Goal: Task Accomplishment & Management: Manage account settings

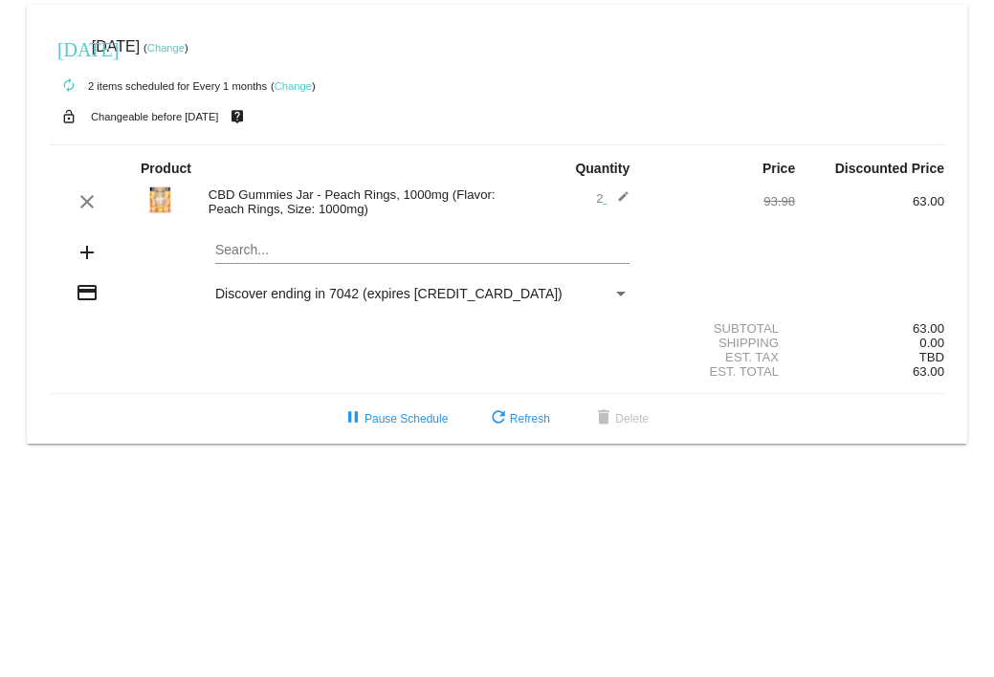
click at [185, 48] on link "Change" at bounding box center [165, 47] width 37 height 11
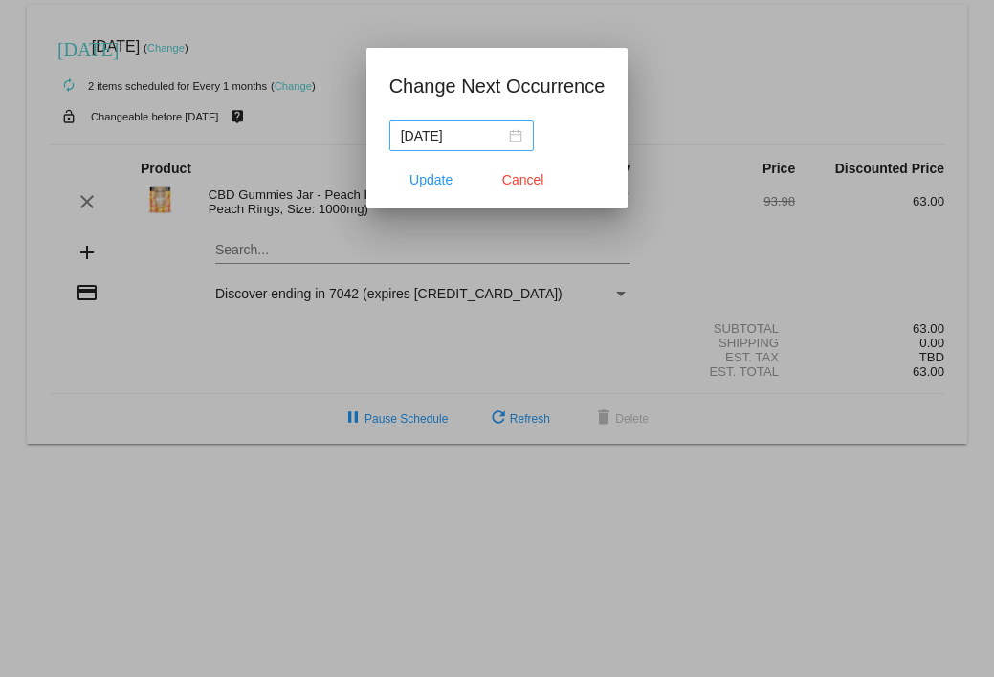
click at [516, 130] on div "[DATE]" at bounding box center [461, 135] width 121 height 21
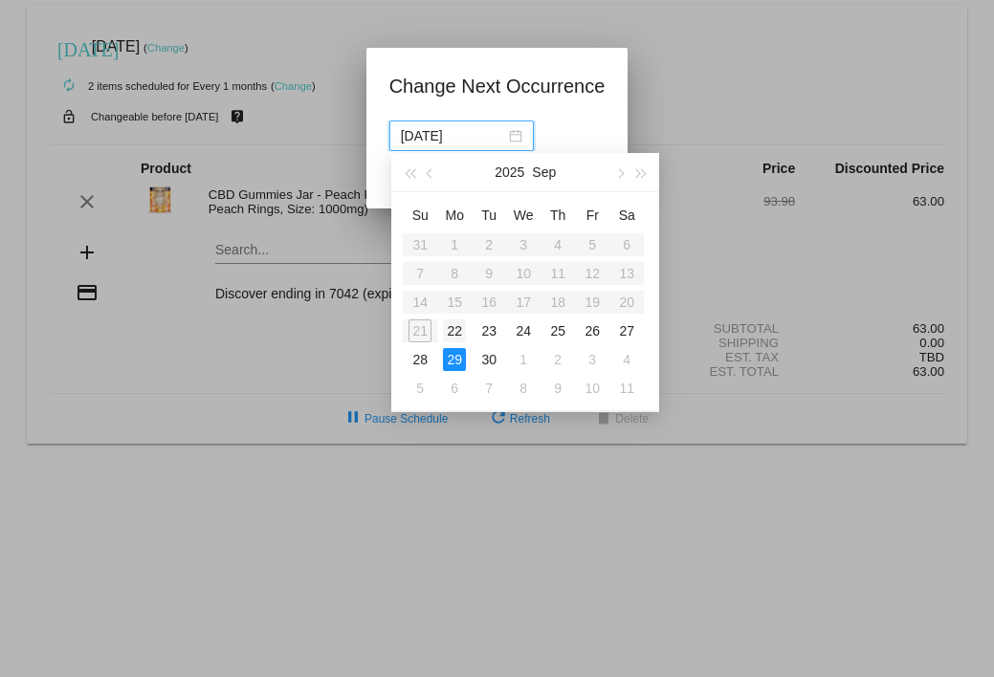
click at [450, 324] on div "22" at bounding box center [454, 330] width 23 height 23
type input "[DATE]"
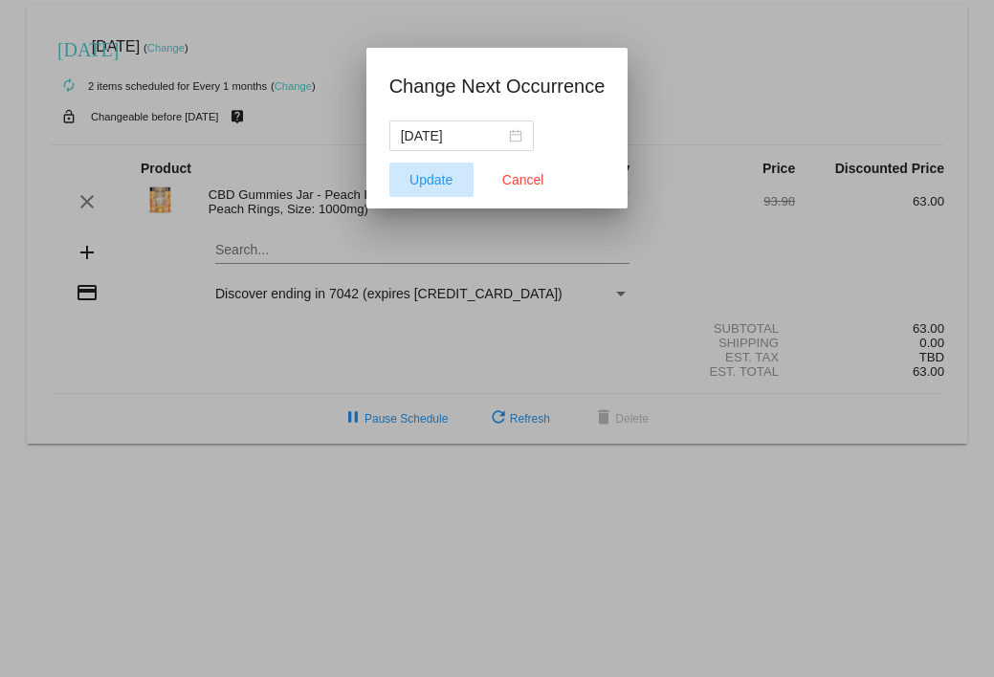
click at [444, 177] on span "Update" at bounding box center [430, 179] width 43 height 15
